Goal: Task Accomplishment & Management: Manage account settings

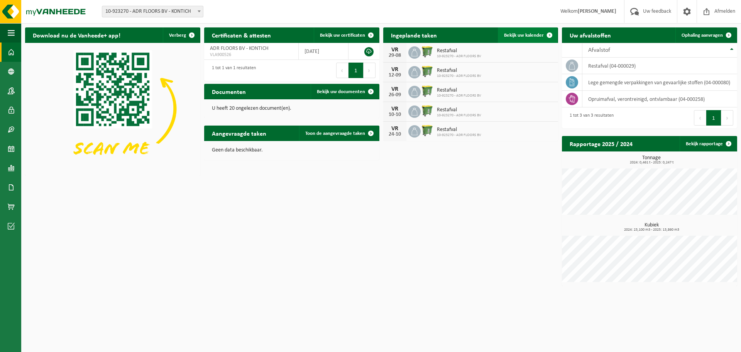
click at [529, 33] on span "Bekijk uw kalender" at bounding box center [524, 35] width 40 height 5
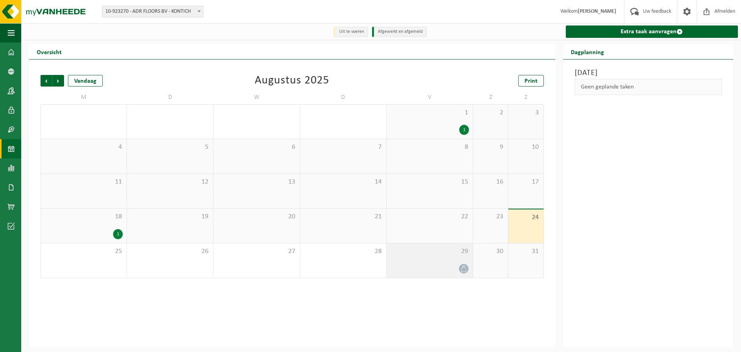
click at [457, 266] on div at bounding box center [430, 268] width 78 height 10
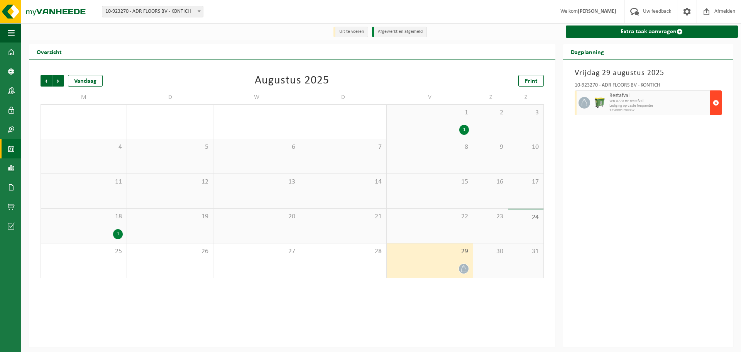
click at [718, 101] on span "button" at bounding box center [716, 102] width 6 height 15
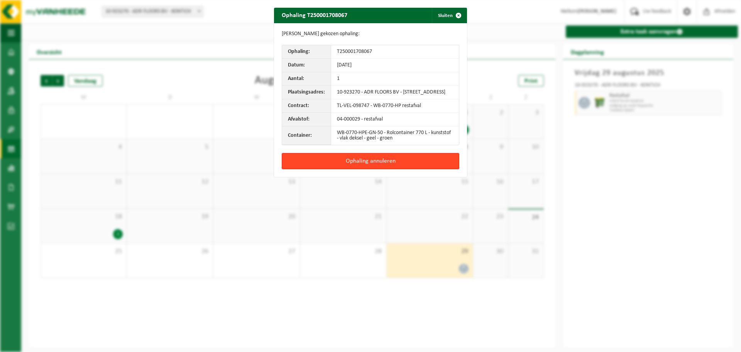
click at [381, 162] on button "Ophaling annuleren" at bounding box center [371, 161] width 178 height 16
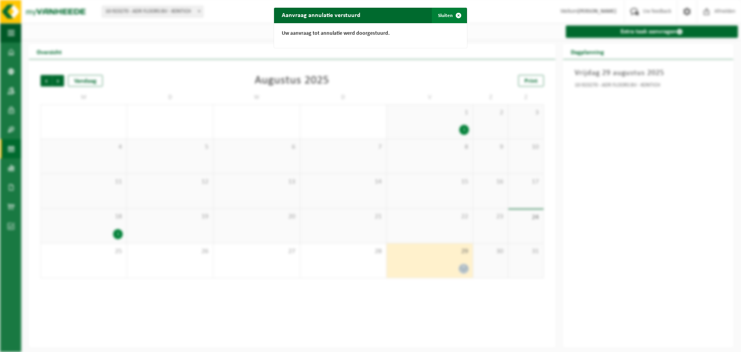
click at [458, 15] on span "button" at bounding box center [458, 15] width 15 height 15
